Goal: Information Seeking & Learning: Learn about a topic

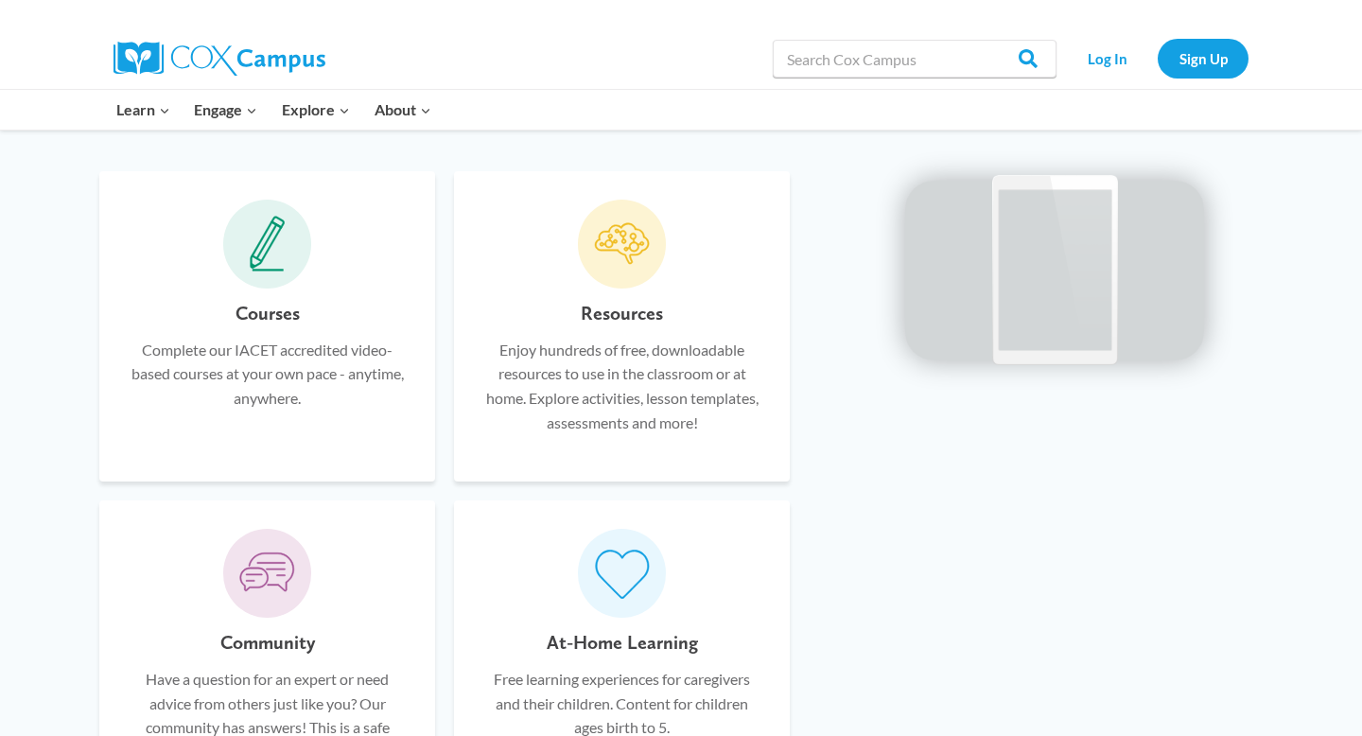
scroll to position [1093, 0]
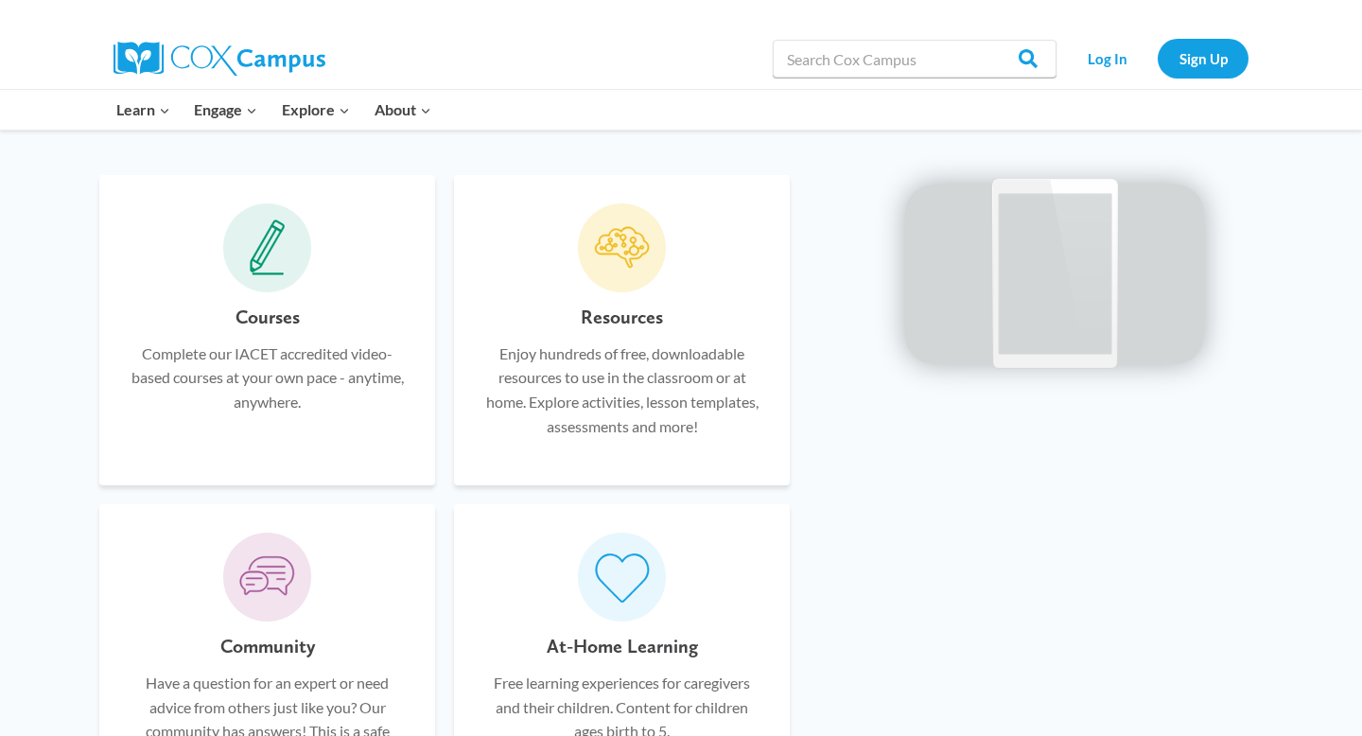
click at [264, 251] on icon at bounding box center [267, 246] width 22 height 36
click at [271, 350] on p "Complete our IACET accredited video-based courses at your own pace - anytime, a…" at bounding box center [267, 377] width 279 height 73
click at [278, 320] on h6 "Courses" at bounding box center [268, 317] width 64 height 30
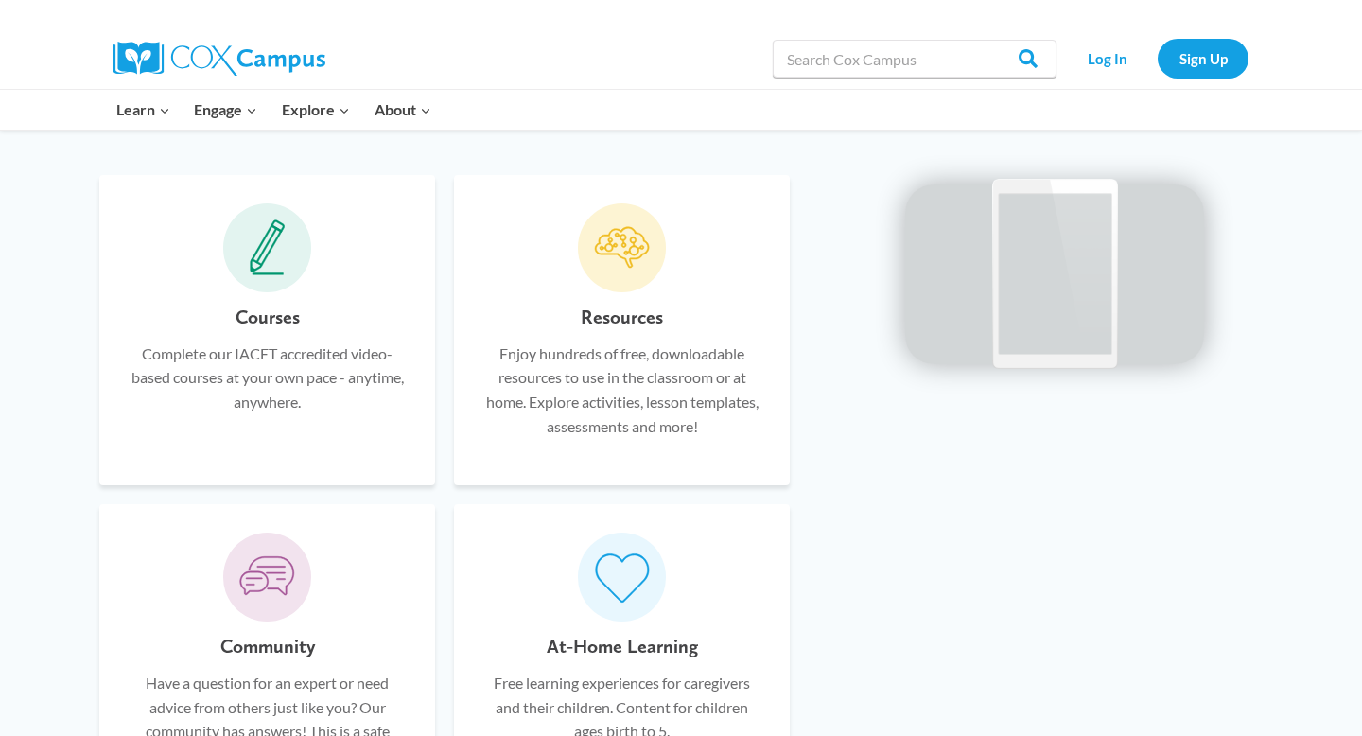
click at [284, 258] on icon at bounding box center [268, 247] width 36 height 57
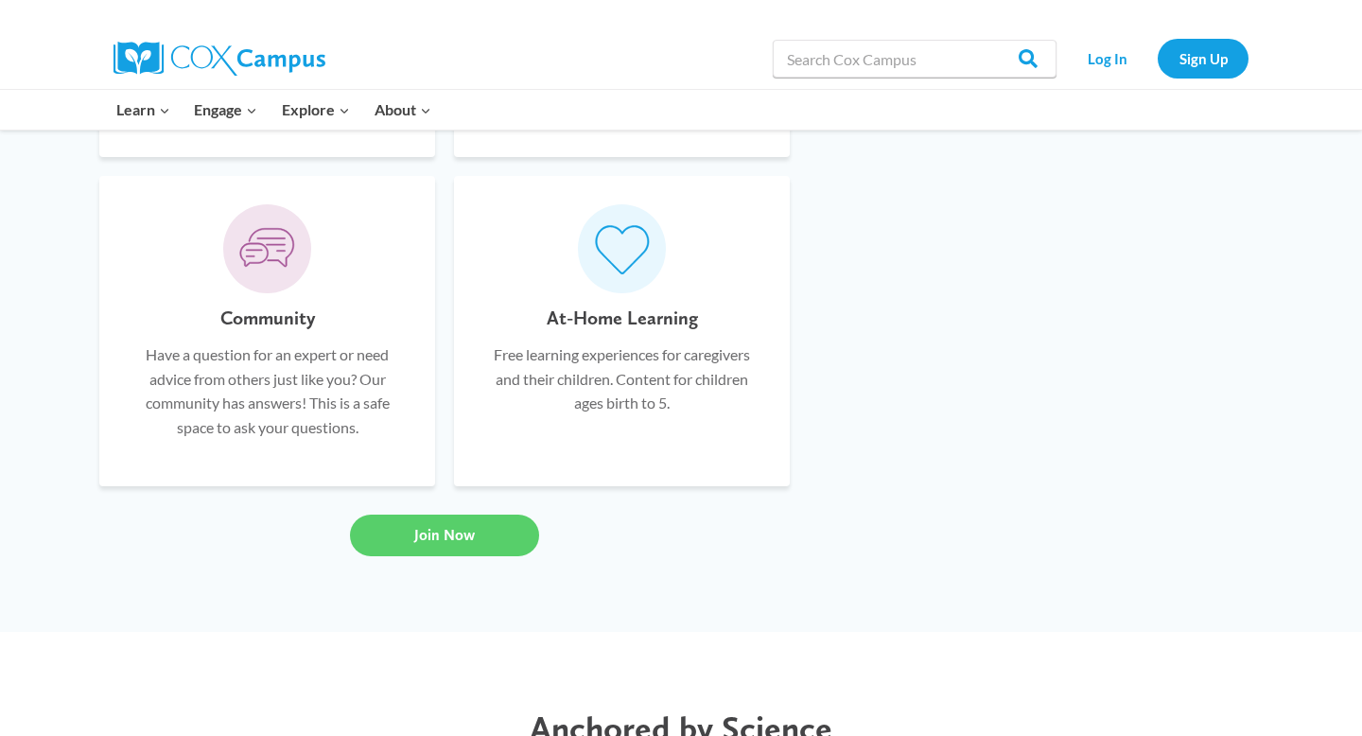
scroll to position [1479, 0]
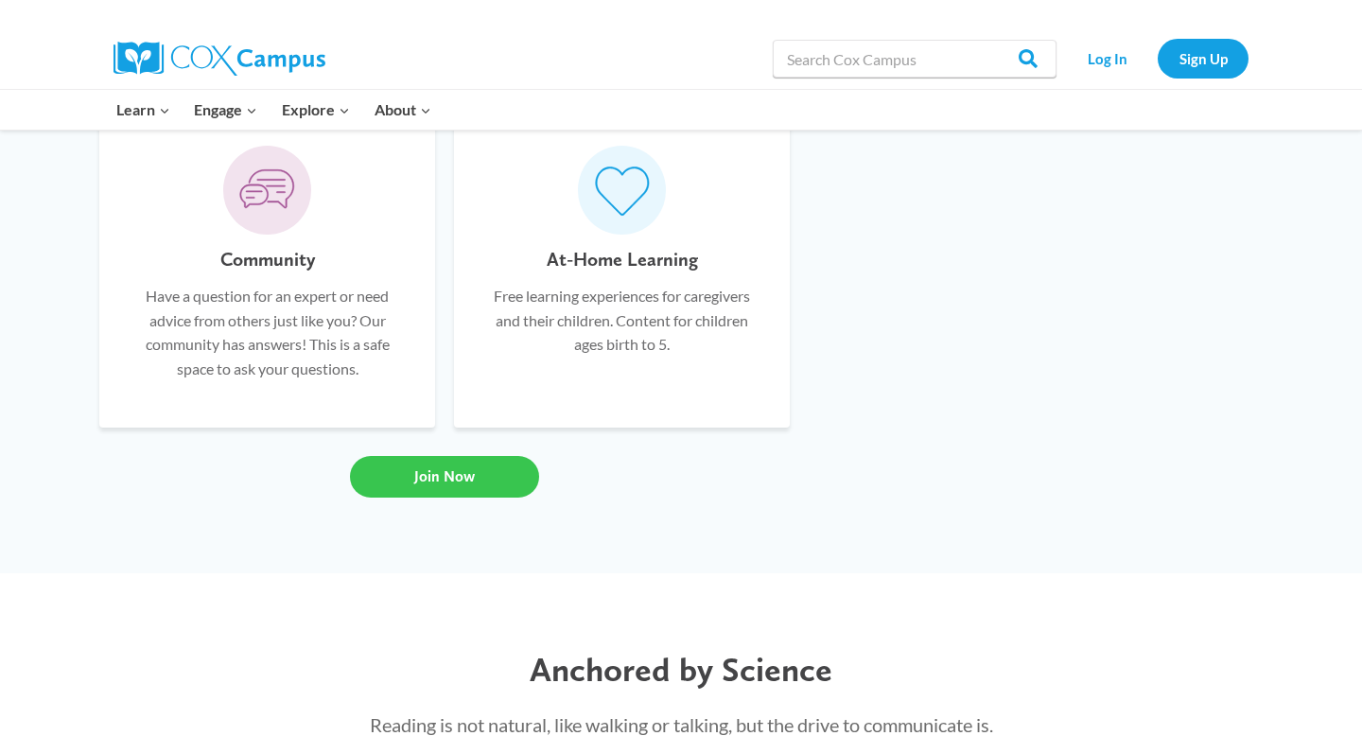
click at [437, 472] on span "Join Now" at bounding box center [444, 476] width 61 height 18
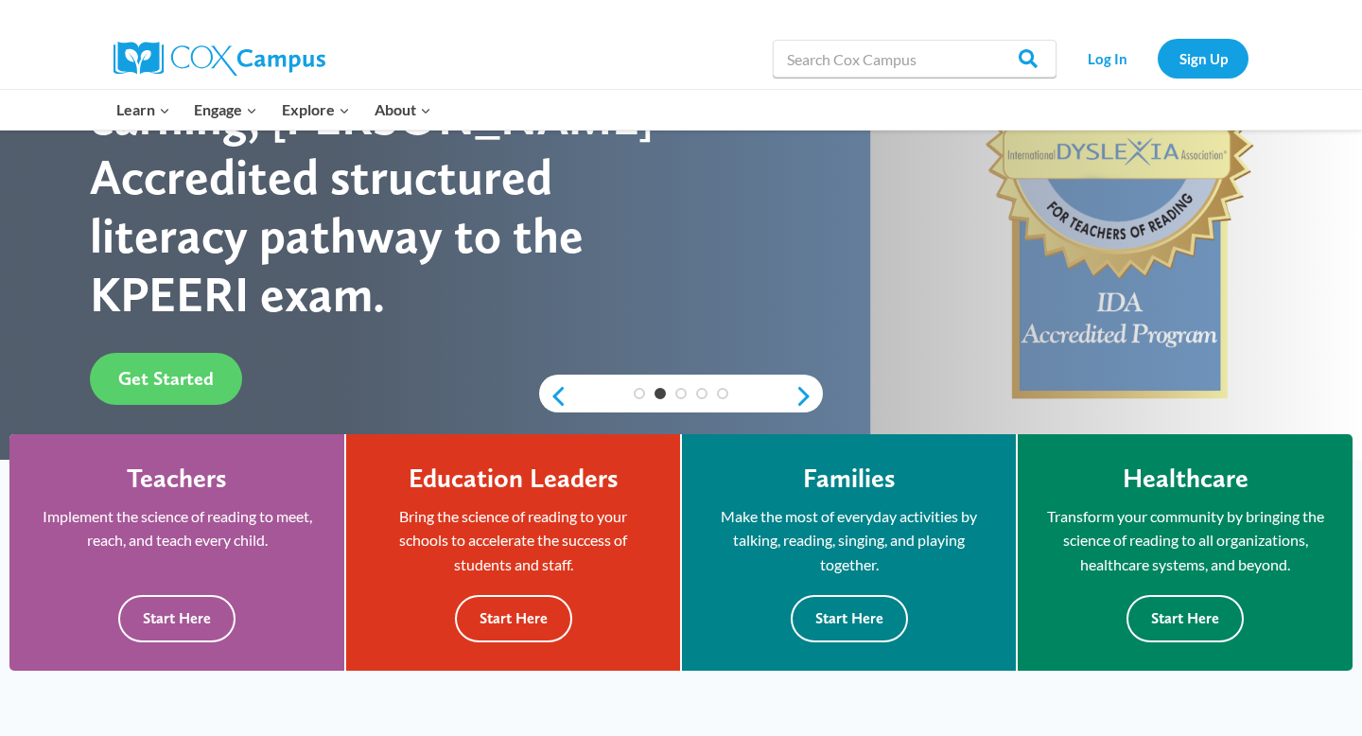
scroll to position [237, 0]
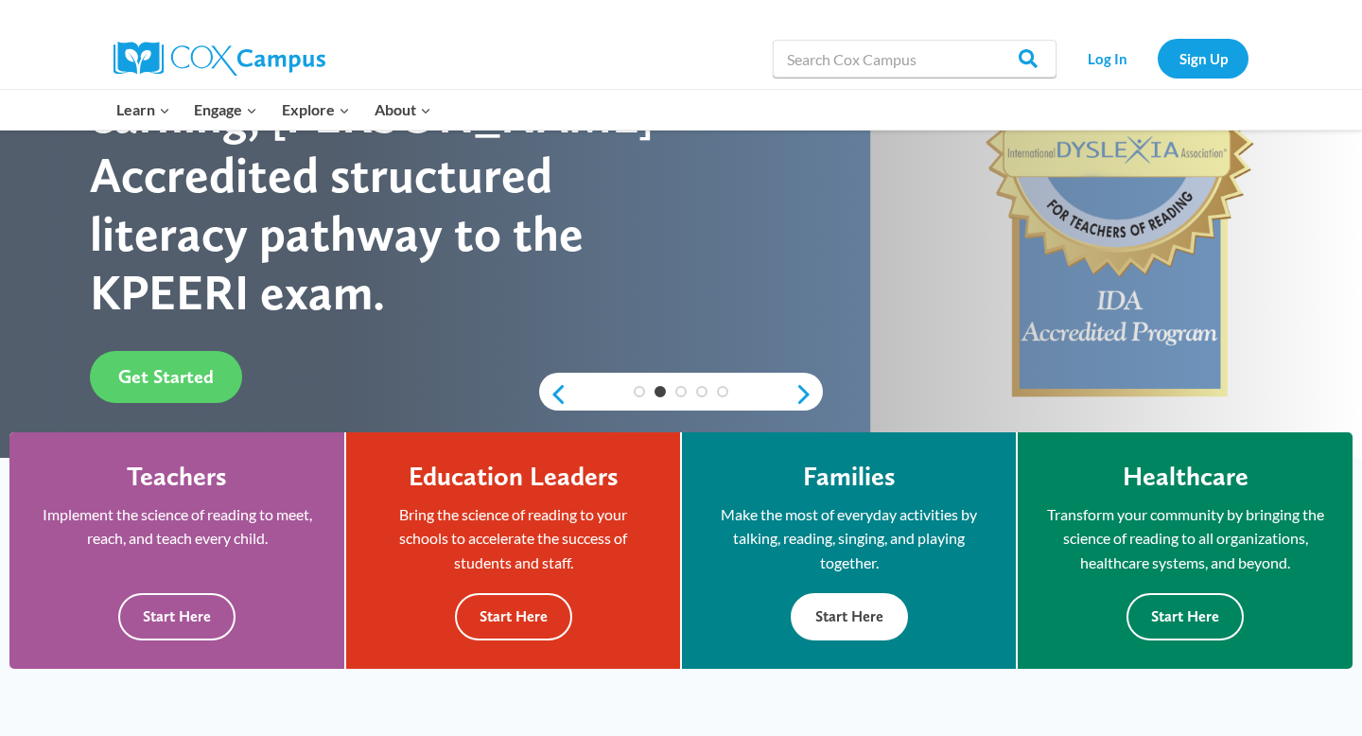
click at [807, 614] on button "Start Here" at bounding box center [849, 616] width 117 height 46
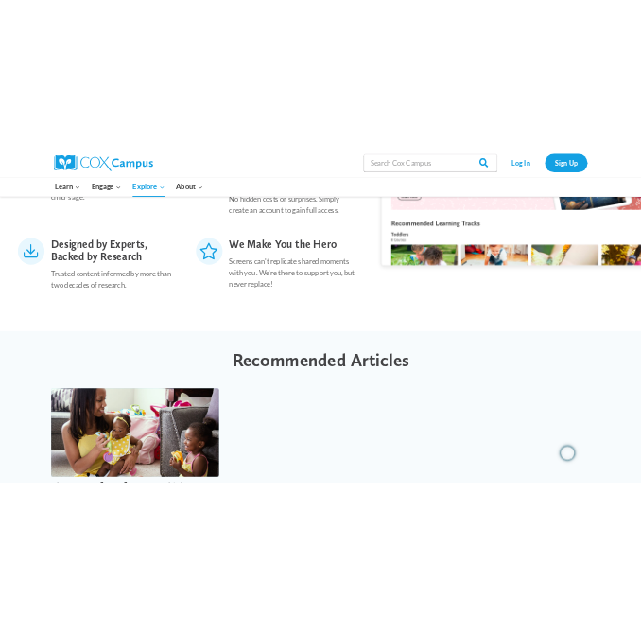
scroll to position [2756, 0]
